Goal: Task Accomplishment & Management: Manage account settings

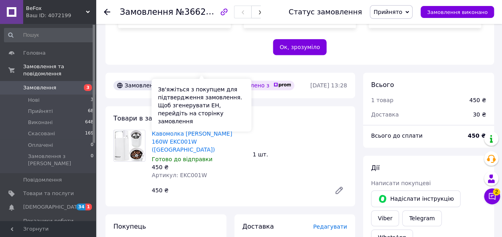
scroll to position [208, 0]
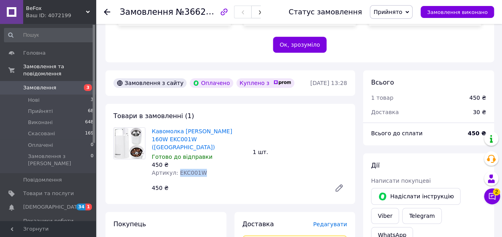
drag, startPoint x: 204, startPoint y: 148, endPoint x: 176, endPoint y: 150, distance: 28.0
click at [176, 169] on div "Артикул: EKC001W" at bounding box center [199, 173] width 95 height 8
copy span "EKC001W"
click at [104, 13] on icon at bounding box center [107, 12] width 6 height 6
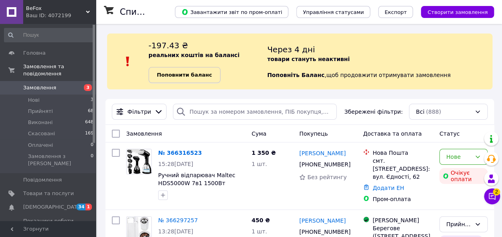
click at [178, 82] on link "Поповнити баланс" at bounding box center [184, 75] width 72 height 16
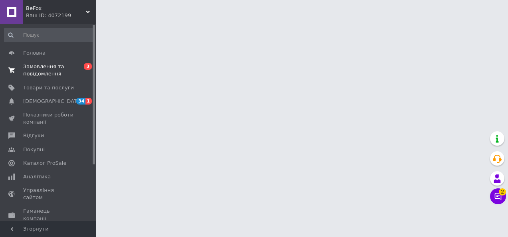
click at [75, 69] on span "0 3" at bounding box center [85, 70] width 22 height 14
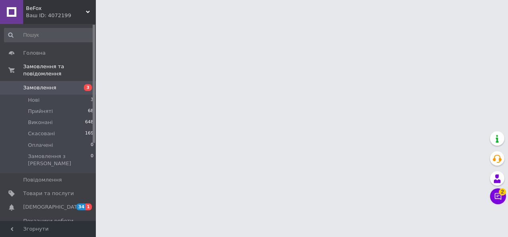
click at [75, 84] on span "3" at bounding box center [85, 87] width 22 height 7
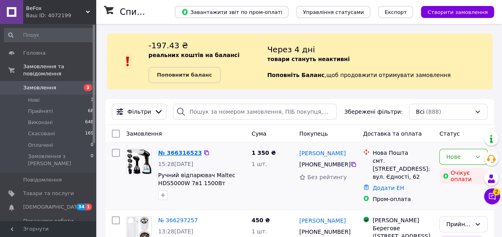
click at [185, 154] on link "№ 366316523" at bounding box center [179, 153] width 43 height 6
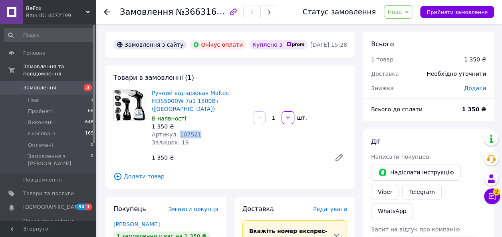
drag, startPoint x: 187, startPoint y: 128, endPoint x: 177, endPoint y: 125, distance: 10.6
click at [176, 130] on div "Артикул: 107521" at bounding box center [199, 134] width 95 height 8
copy span "107521"
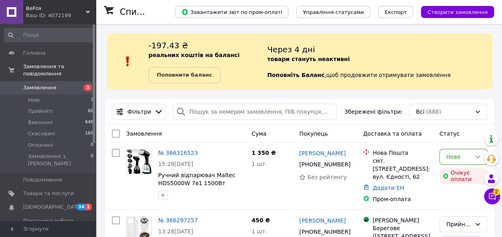
scroll to position [40, 0]
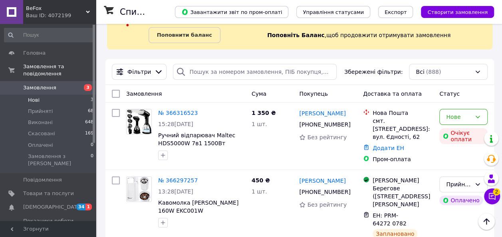
click at [48, 95] on li "Нові 3" at bounding box center [49, 100] width 98 height 11
